Goal: Task Accomplishment & Management: Manage account settings

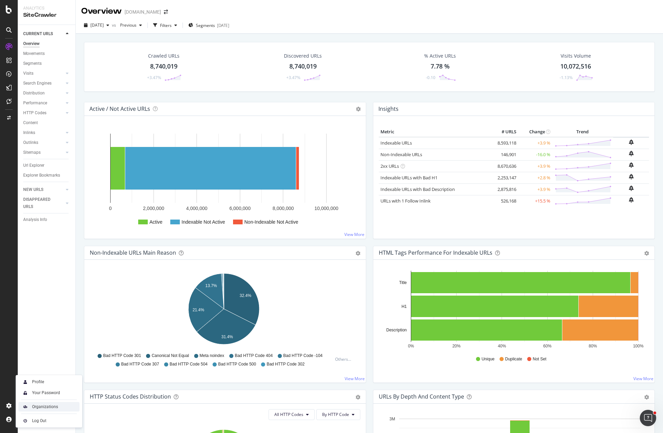
click at [49, 407] on div "Organizations" at bounding box center [45, 406] width 26 height 5
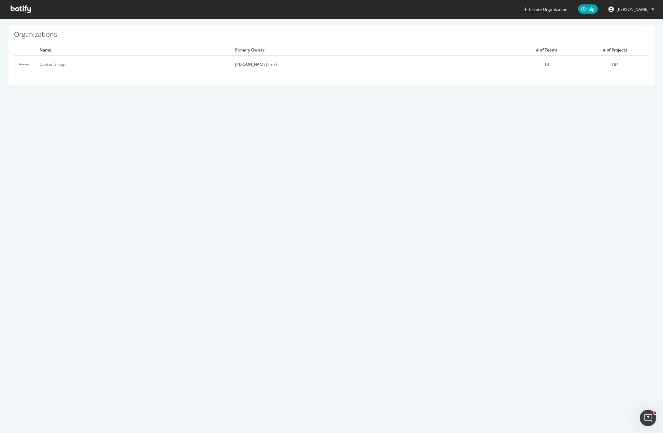
click at [128, 123] on div "Create Organization Help [PERSON_NAME] Organizations Name Primary Owner # of Te…" at bounding box center [331, 216] width 663 height 433
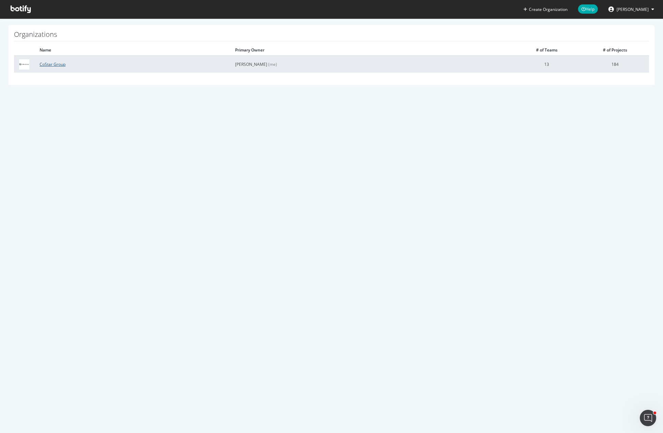
click at [54, 64] on link "CoStar Group" at bounding box center [53, 64] width 26 height 6
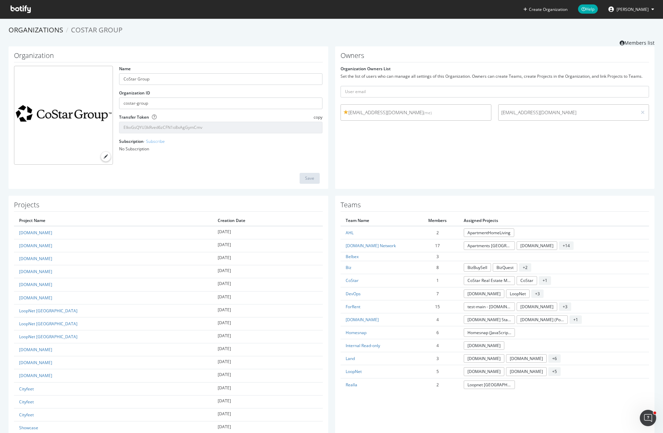
click at [138, 173] on div "Save" at bounding box center [168, 178] width 303 height 11
click at [353, 293] on link "DevOps" at bounding box center [353, 294] width 15 height 6
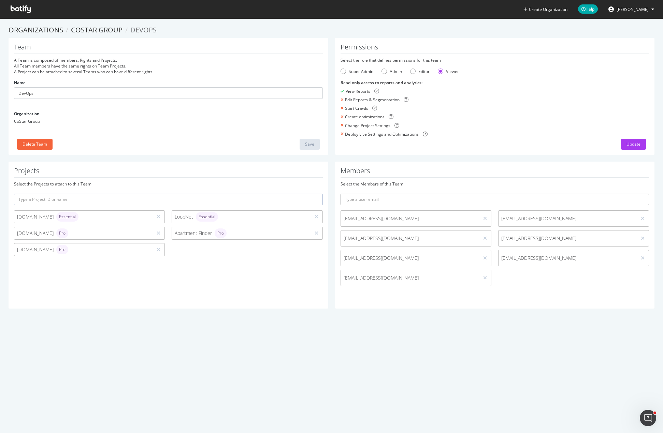
click at [423, 202] on input "text" at bounding box center [495, 200] width 309 height 12
type input "[EMAIL_ADDRESS][DOMAIN_NAME]"
click at [638, 194] on button "submit" at bounding box center [644, 200] width 12 height 12
click at [286, 122] on div "CoStar Group" at bounding box center [168, 121] width 309 height 6
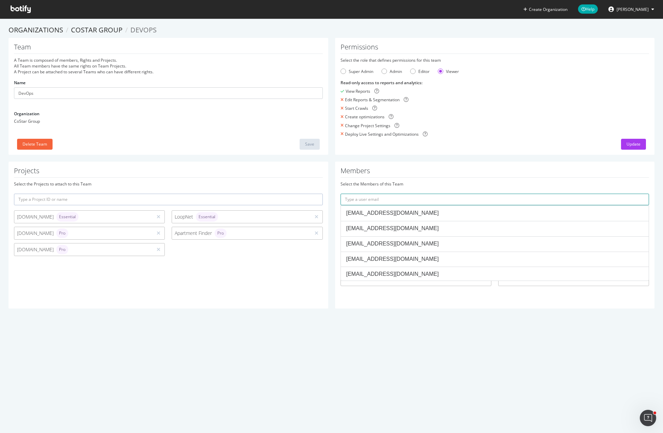
click at [537, 197] on input "text" at bounding box center [495, 200] width 309 height 12
paste input "[EMAIL_ADDRESS][DOMAIN_NAME]"
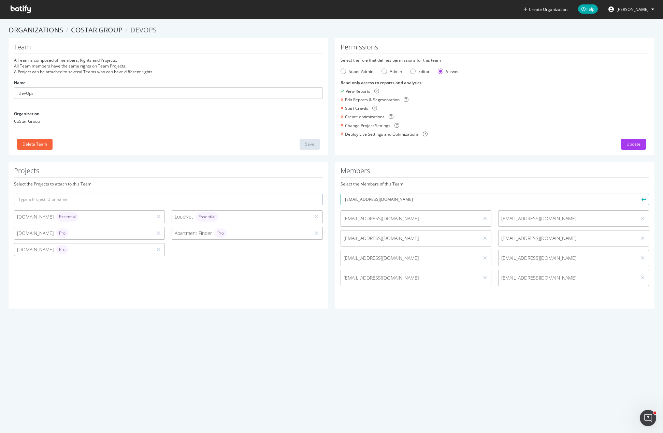
type input "[EMAIL_ADDRESS][DOMAIN_NAME]"
click at [642, 200] on icon "submit" at bounding box center [644, 200] width 5 height 4
